Goal: Task Accomplishment & Management: Use online tool/utility

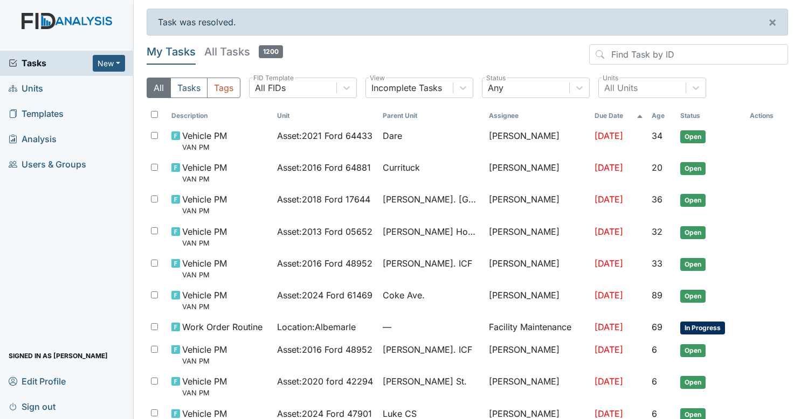
scroll to position [498, 0]
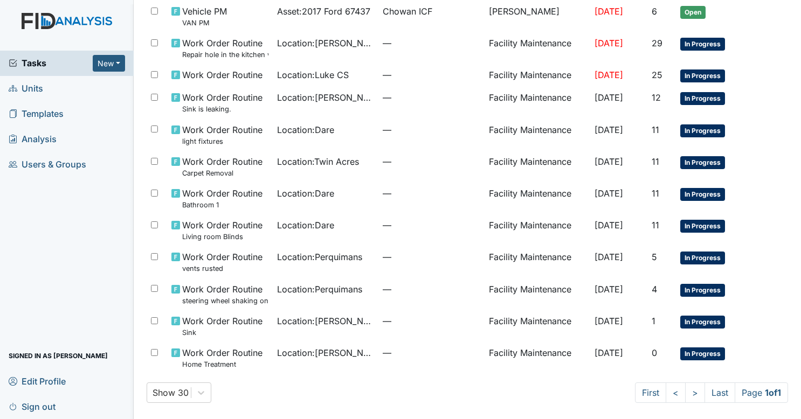
click at [50, 409] on span "Sign out" at bounding box center [32, 406] width 47 height 17
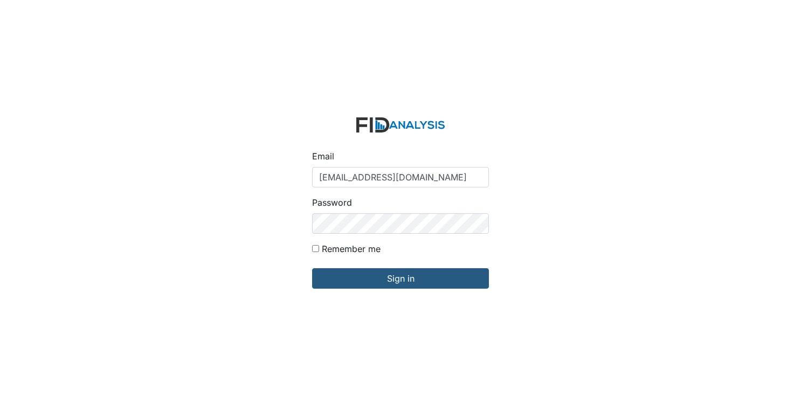
click at [372, 168] on input "[EMAIL_ADDRESS][DOMAIN_NAME]" at bounding box center [400, 177] width 177 height 20
type input "zsmith@lifeincorporated.com"
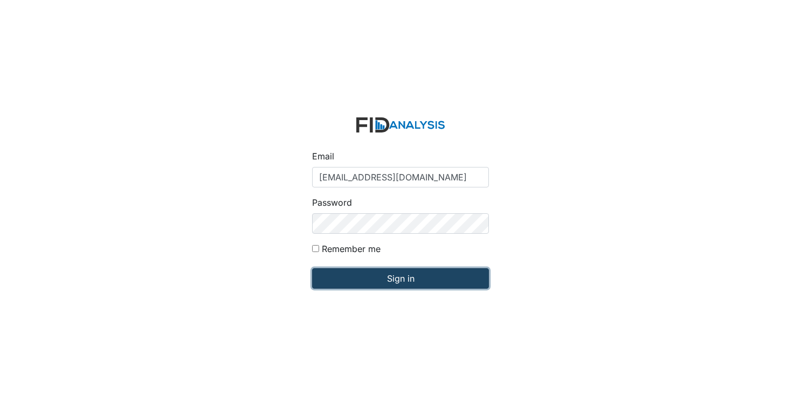
click at [380, 270] on input "Sign in" at bounding box center [400, 279] width 177 height 20
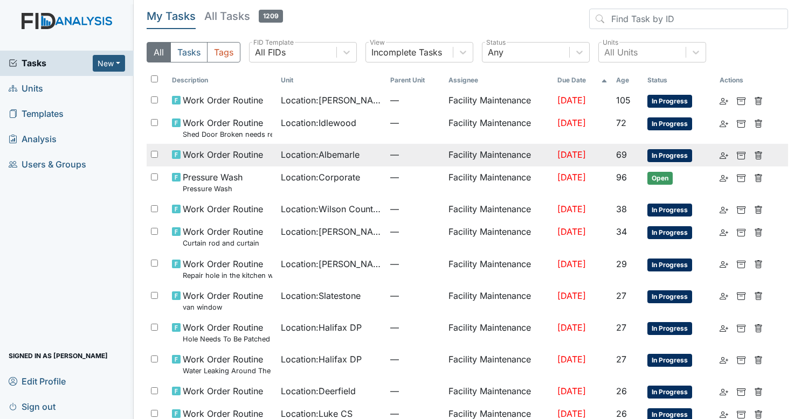
click at [612, 153] on td "[DATE]" at bounding box center [582, 155] width 59 height 23
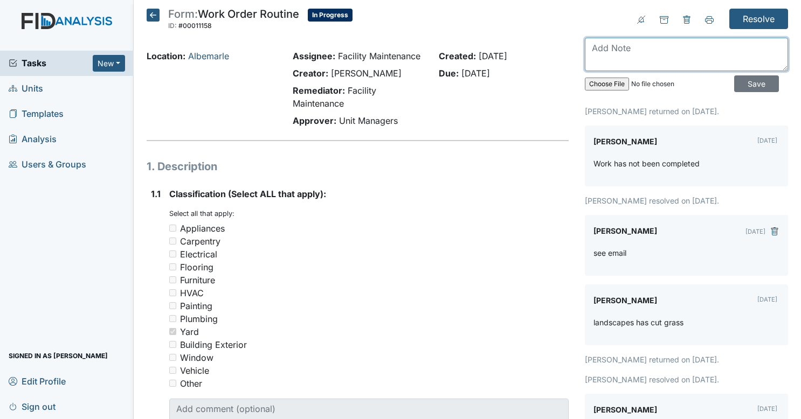
click at [671, 64] on textarea at bounding box center [686, 54] width 203 height 33
type textarea "completed"
click at [734, 77] on input "Save" at bounding box center [756, 83] width 45 height 17
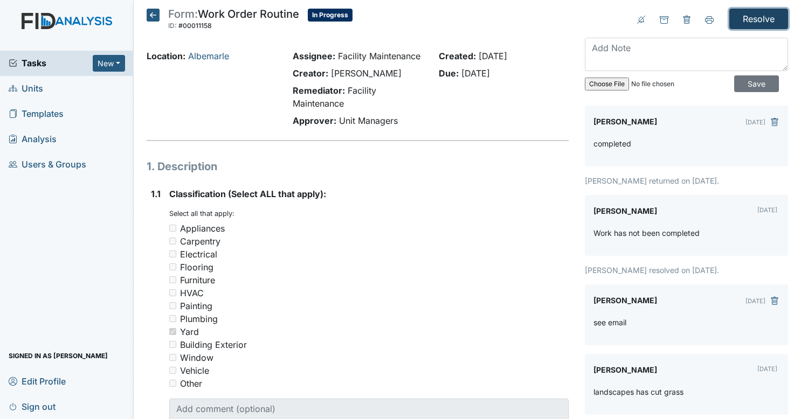
click at [761, 17] on input "Resolve" at bounding box center [758, 19] width 59 height 20
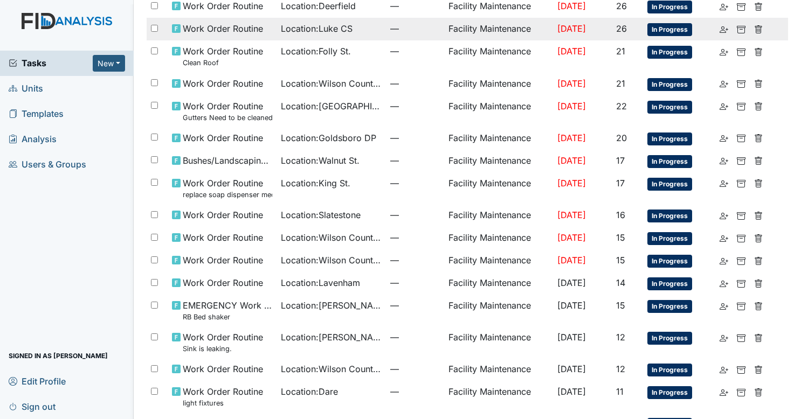
scroll to position [398, 0]
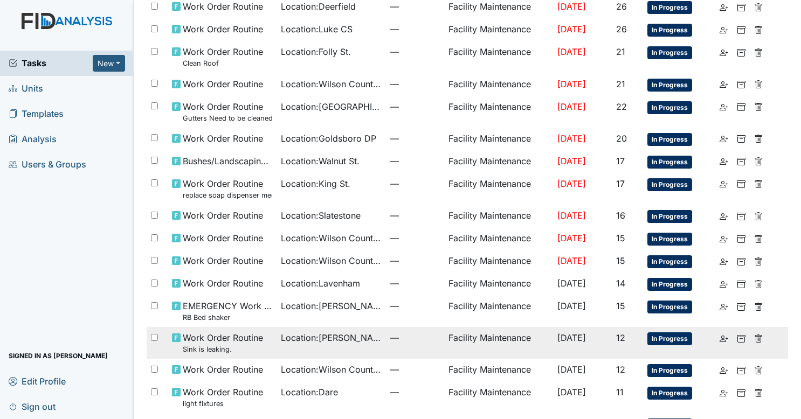
click at [359, 332] on span "Location : Luke St. ICF" at bounding box center [331, 338] width 100 height 13
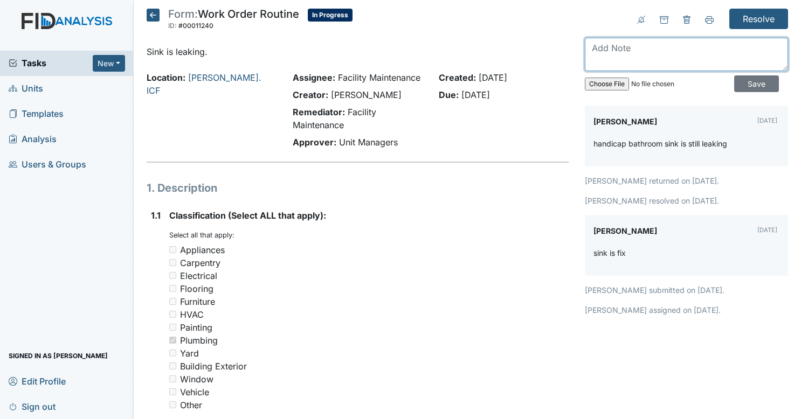
click at [659, 50] on textarea at bounding box center [686, 54] width 203 height 33
type textarea "ball valve stem broken, repaired. no leaks"
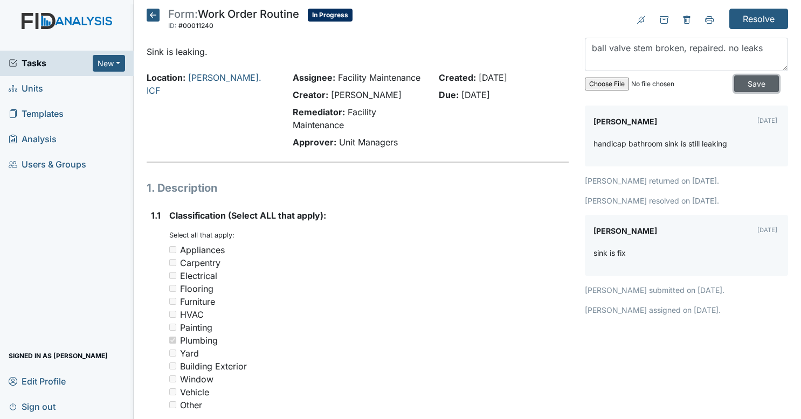
click at [747, 80] on input "Save" at bounding box center [756, 83] width 45 height 17
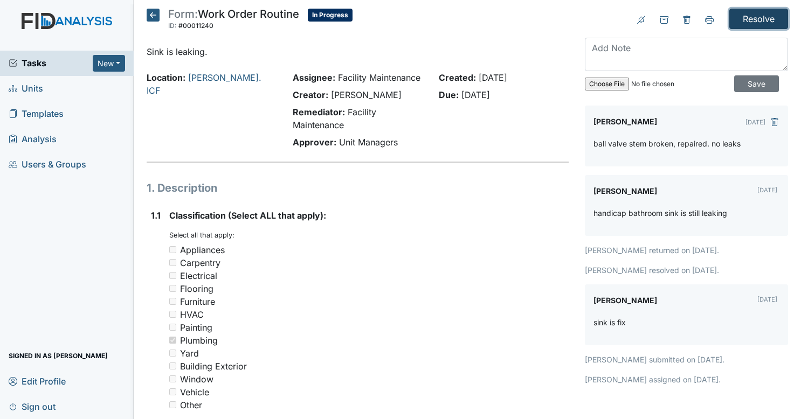
click at [752, 27] on input "Resolve" at bounding box center [758, 19] width 59 height 20
